Goal: Find specific page/section: Find specific page/section

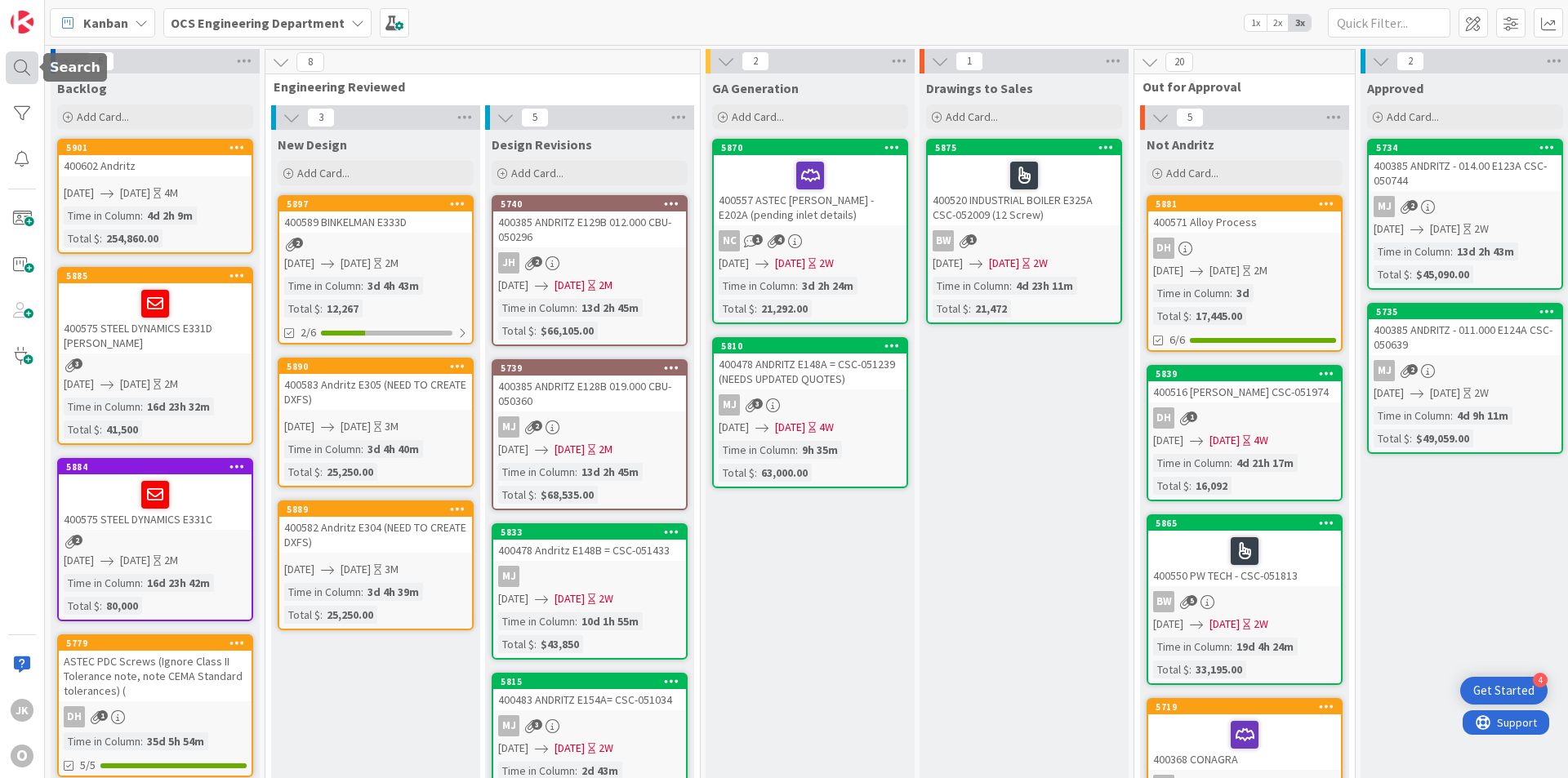
click at [24, 67] on div at bounding box center [21, 67] width 33 height 33
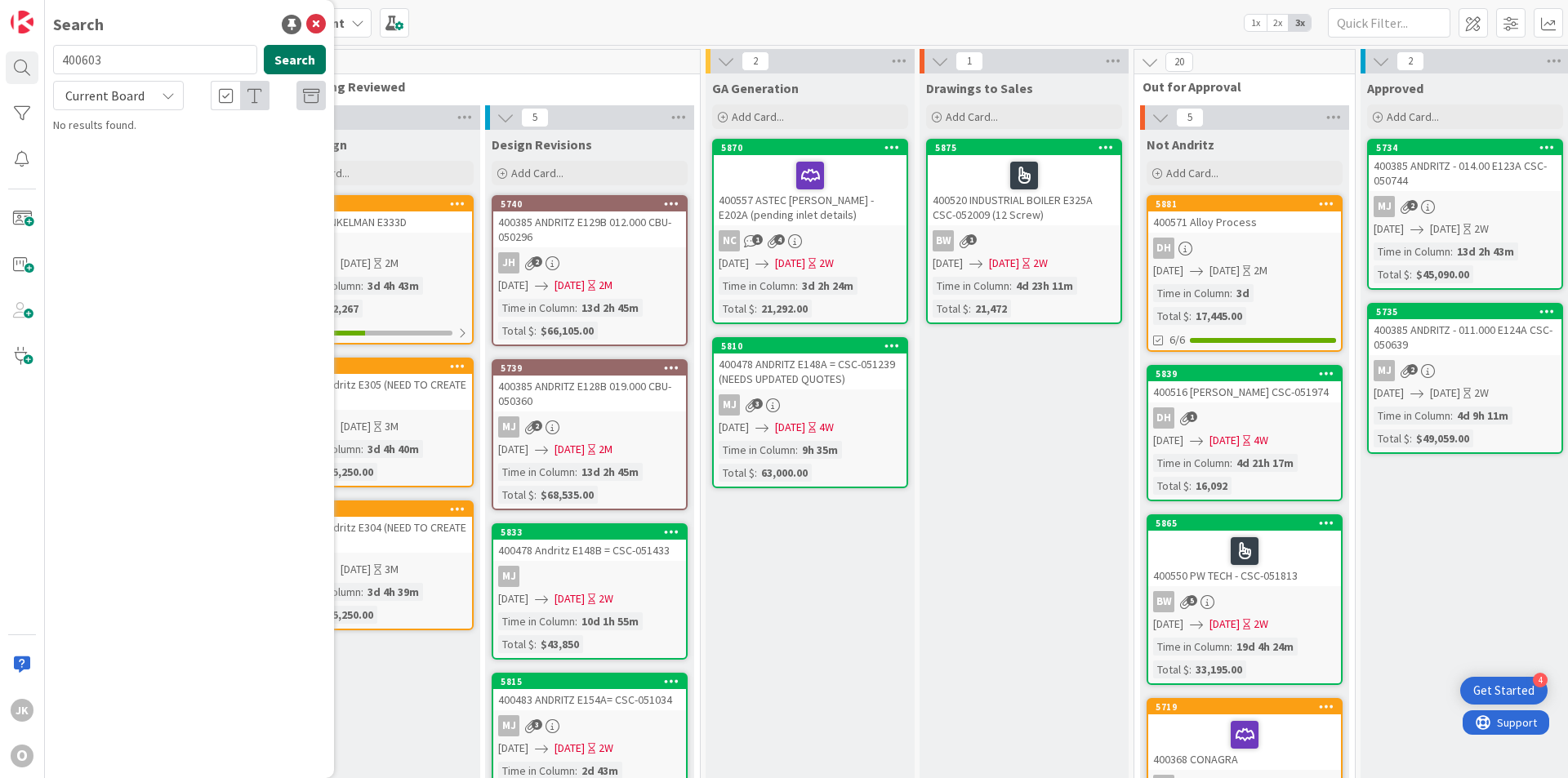
type input "400603"
click at [288, 64] on button "Search" at bounding box center [294, 59] width 62 height 29
click at [224, 148] on span "ASTEC [PERSON_NAME]" at bounding box center [212, 144] width 113 height 15
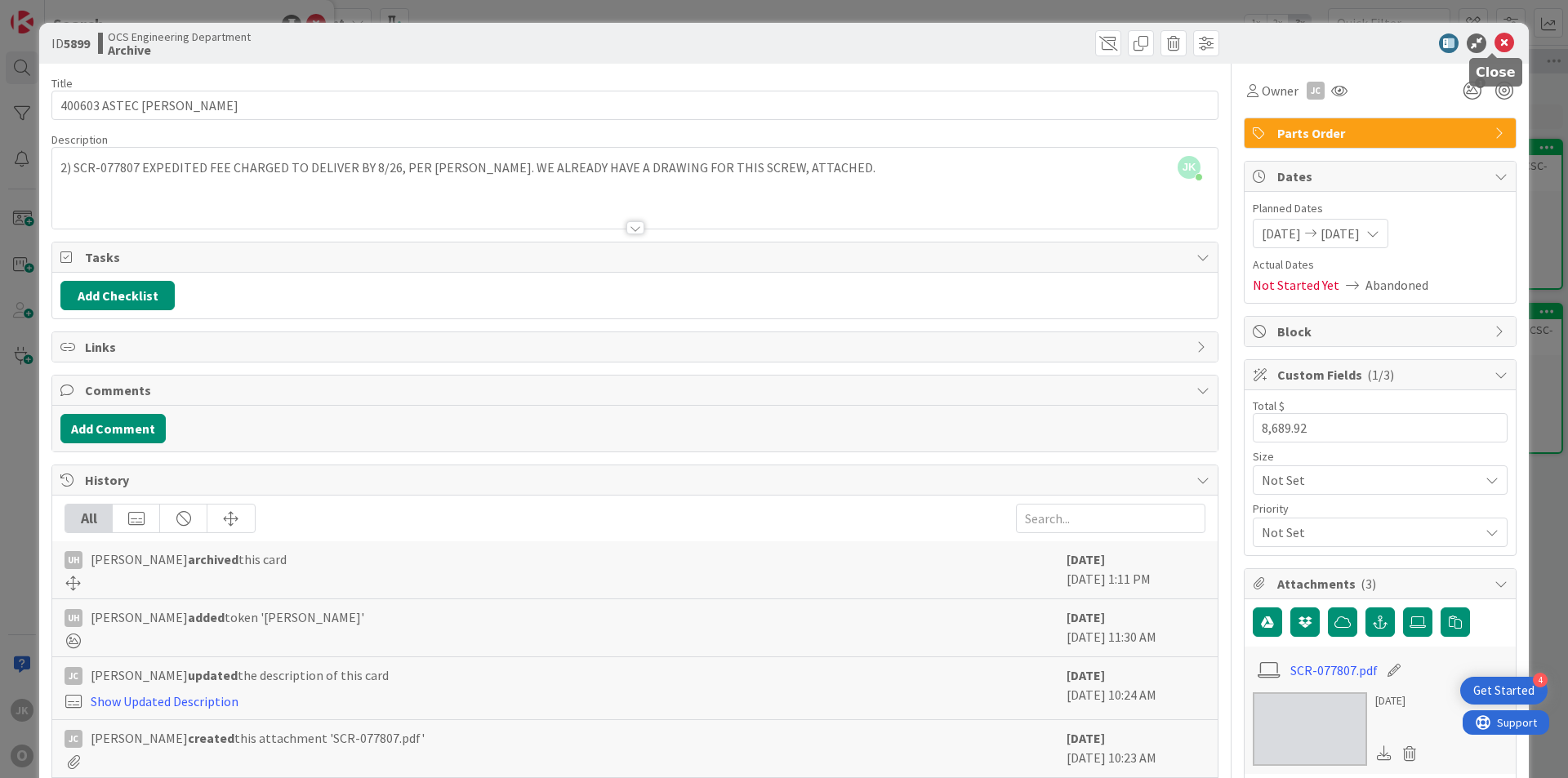
click at [1495, 41] on icon at bounding box center [1505, 43] width 19 height 19
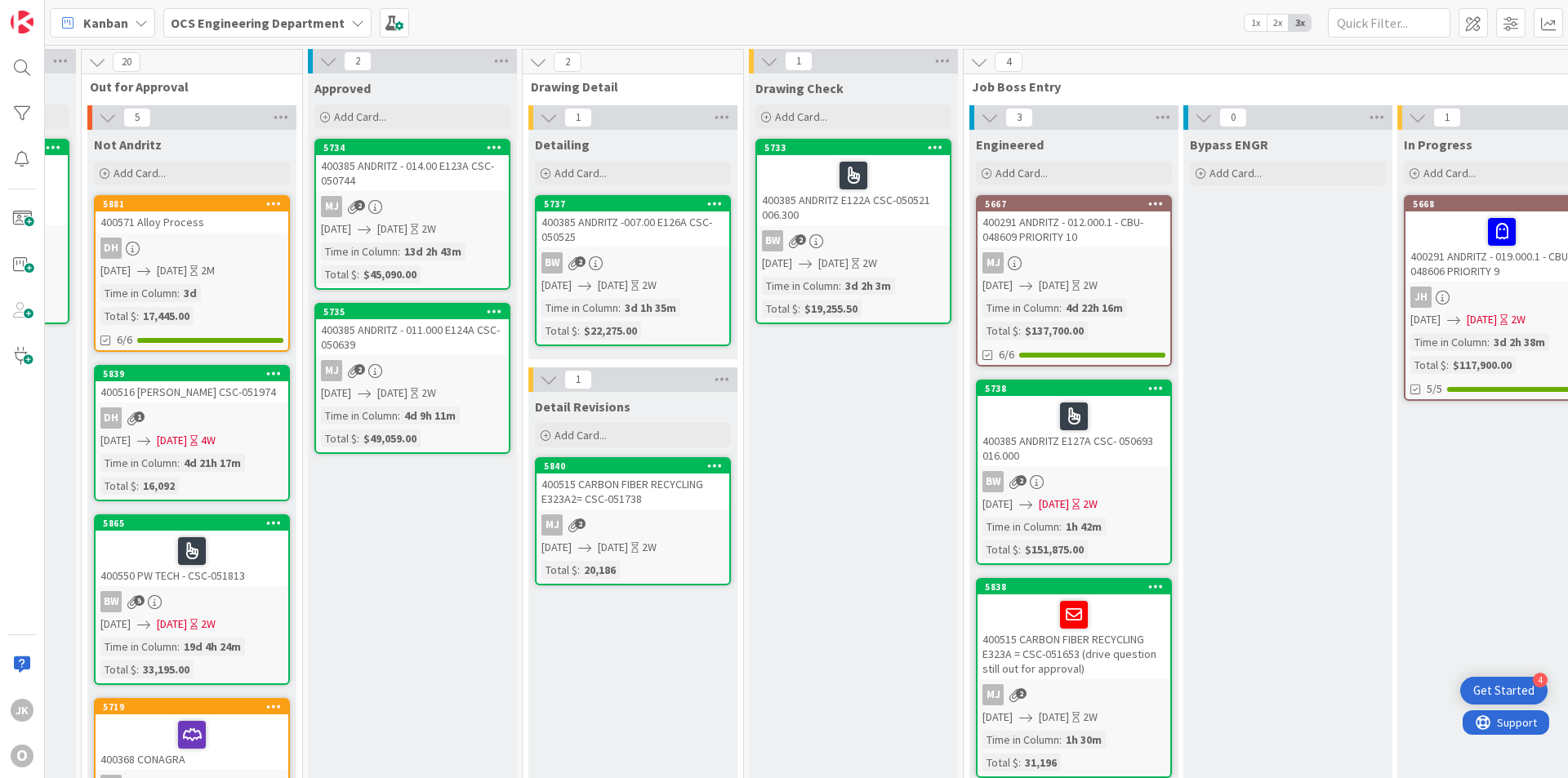
scroll to position [0, 1416]
